Goal: Task Accomplishment & Management: Manage account settings

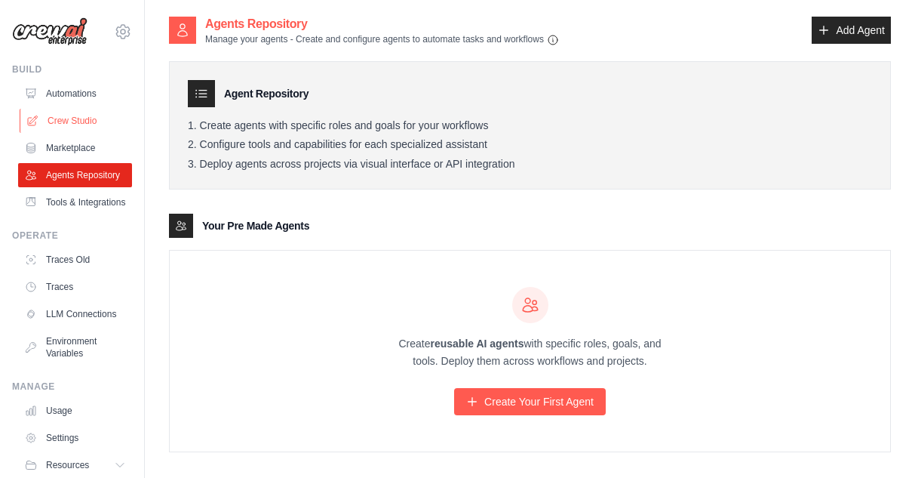
click at [89, 116] on link "Crew Studio" at bounding box center [77, 121] width 114 height 24
click at [66, 363] on link "Environment Variables" at bounding box center [77, 347] width 114 height 36
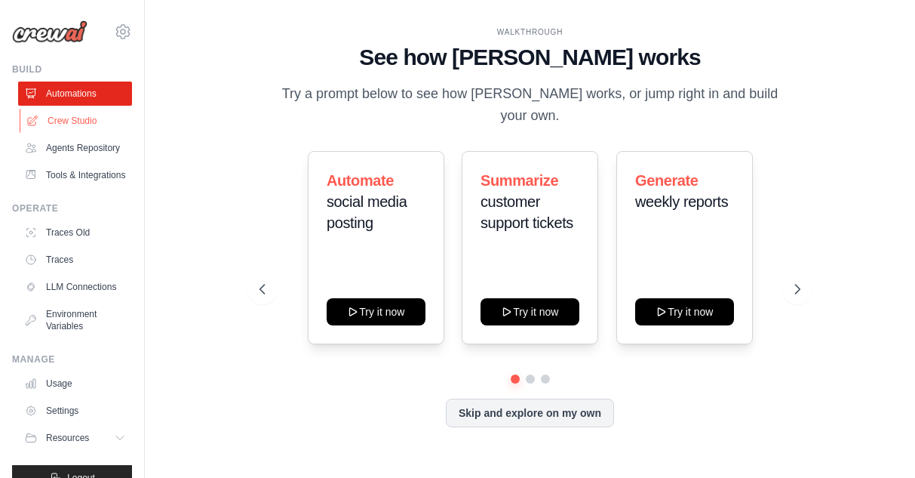
click at [95, 131] on link "Crew Studio" at bounding box center [77, 121] width 114 height 24
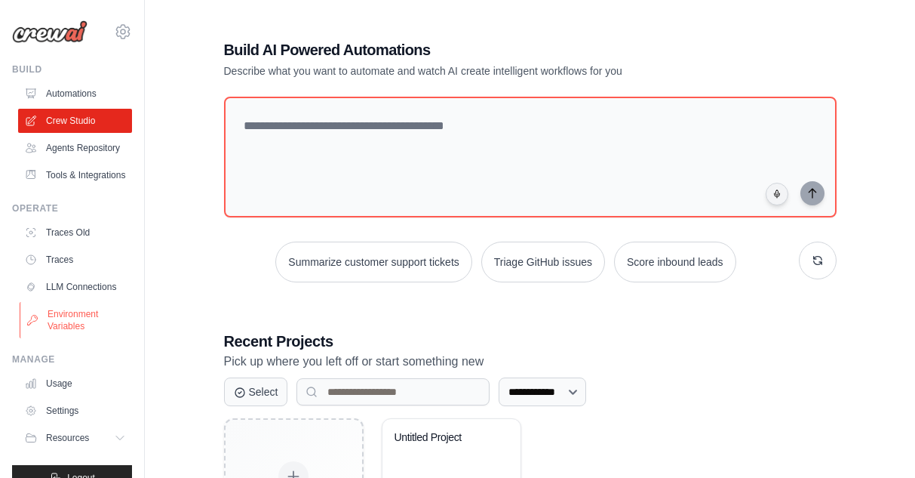
click at [91, 338] on link "Environment Variables" at bounding box center [77, 320] width 114 height 36
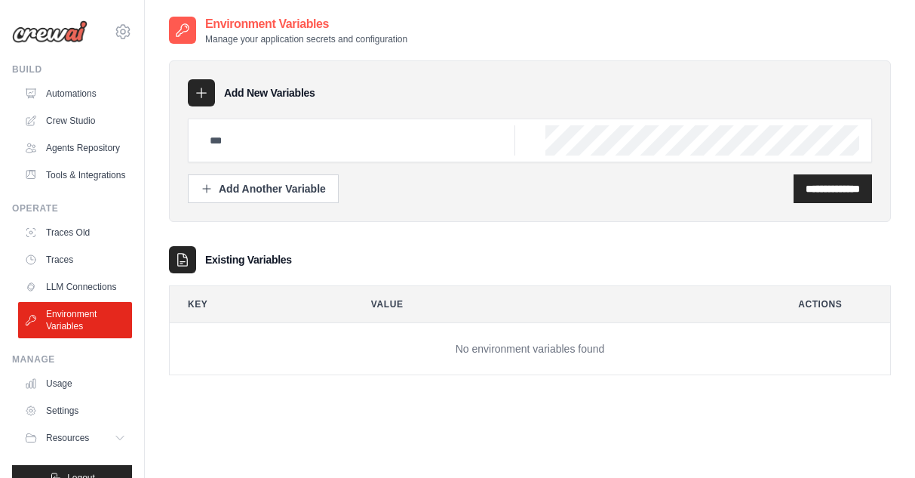
click at [252, 343] on td "No environment variables found" at bounding box center [530, 349] width 721 height 52
click at [281, 185] on div "Add Another Variable" at bounding box center [263, 187] width 125 height 15
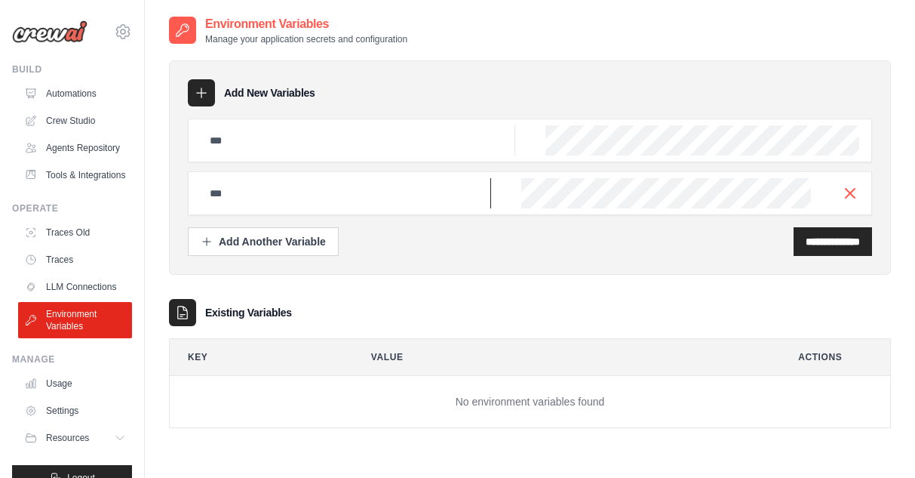
click at [300, 191] on input "text" at bounding box center [346, 193] width 290 height 30
click at [354, 196] on input "text" at bounding box center [346, 193] width 290 height 30
